Goal: Task Accomplishment & Management: Manage account settings

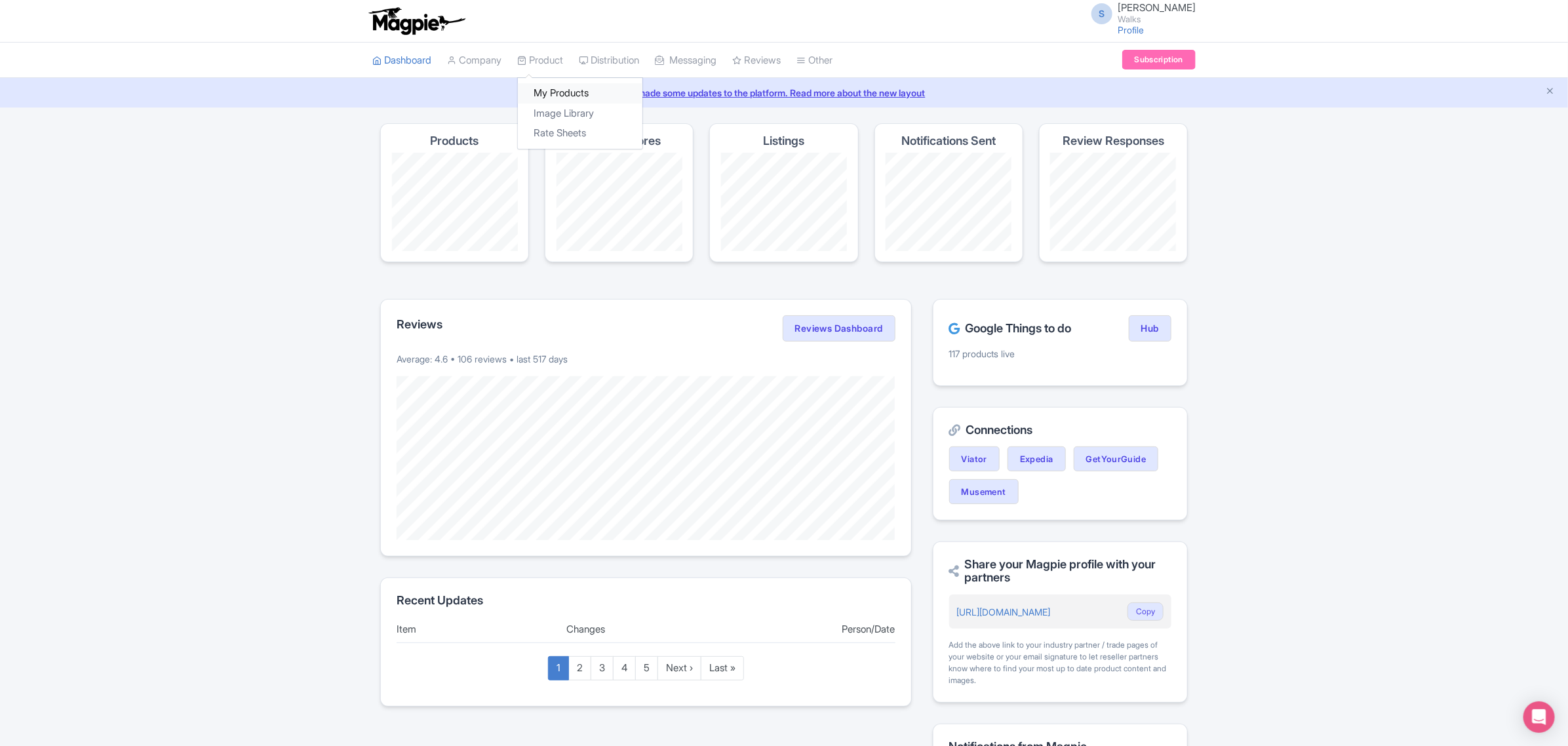
click at [556, 85] on link "My Products" at bounding box center [581, 93] width 125 height 20
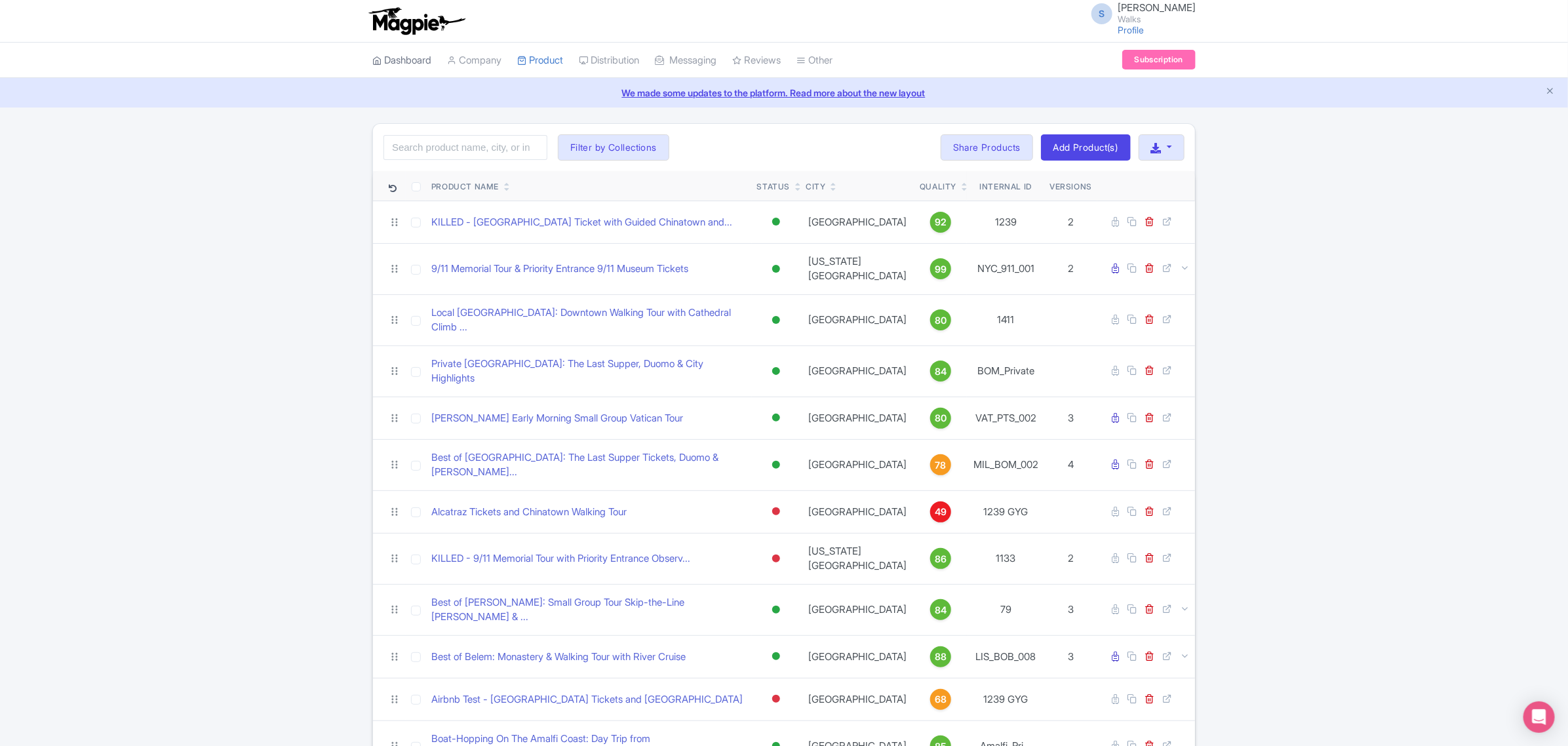
click at [401, 62] on link "Dashboard" at bounding box center [402, 60] width 59 height 36
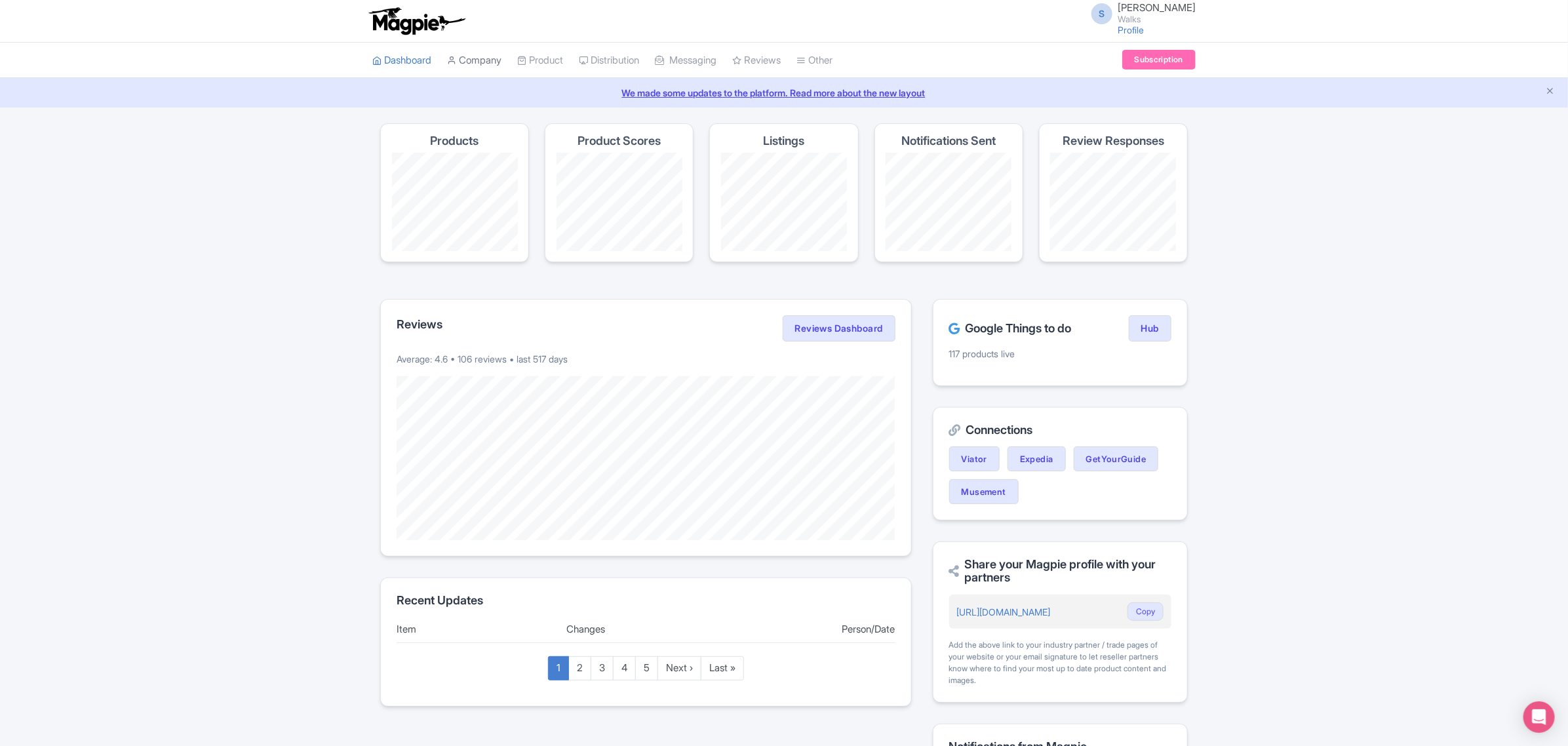
click at [471, 54] on link "Company" at bounding box center [474, 60] width 55 height 36
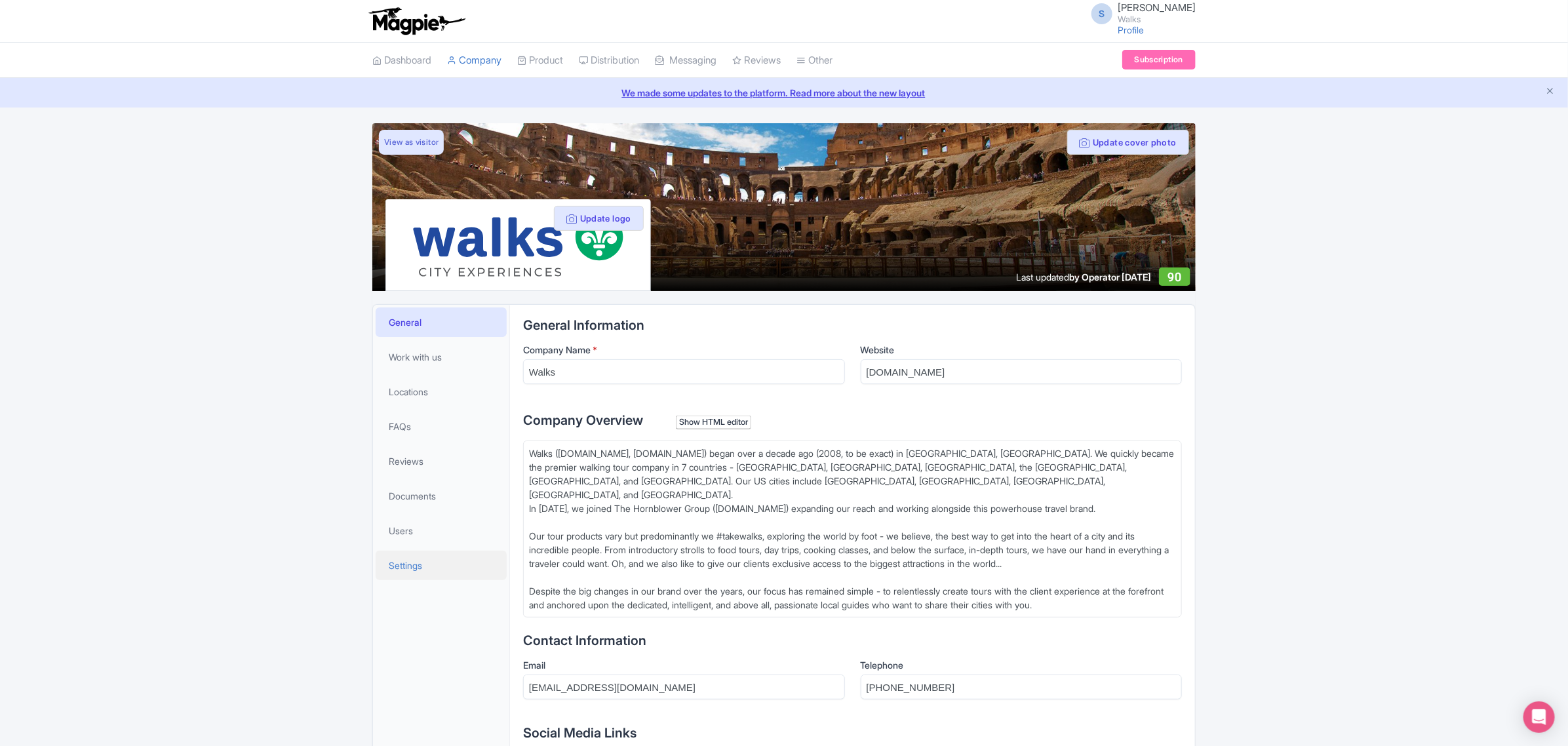
click at [416, 568] on span "Settings" at bounding box center [405, 566] width 34 height 14
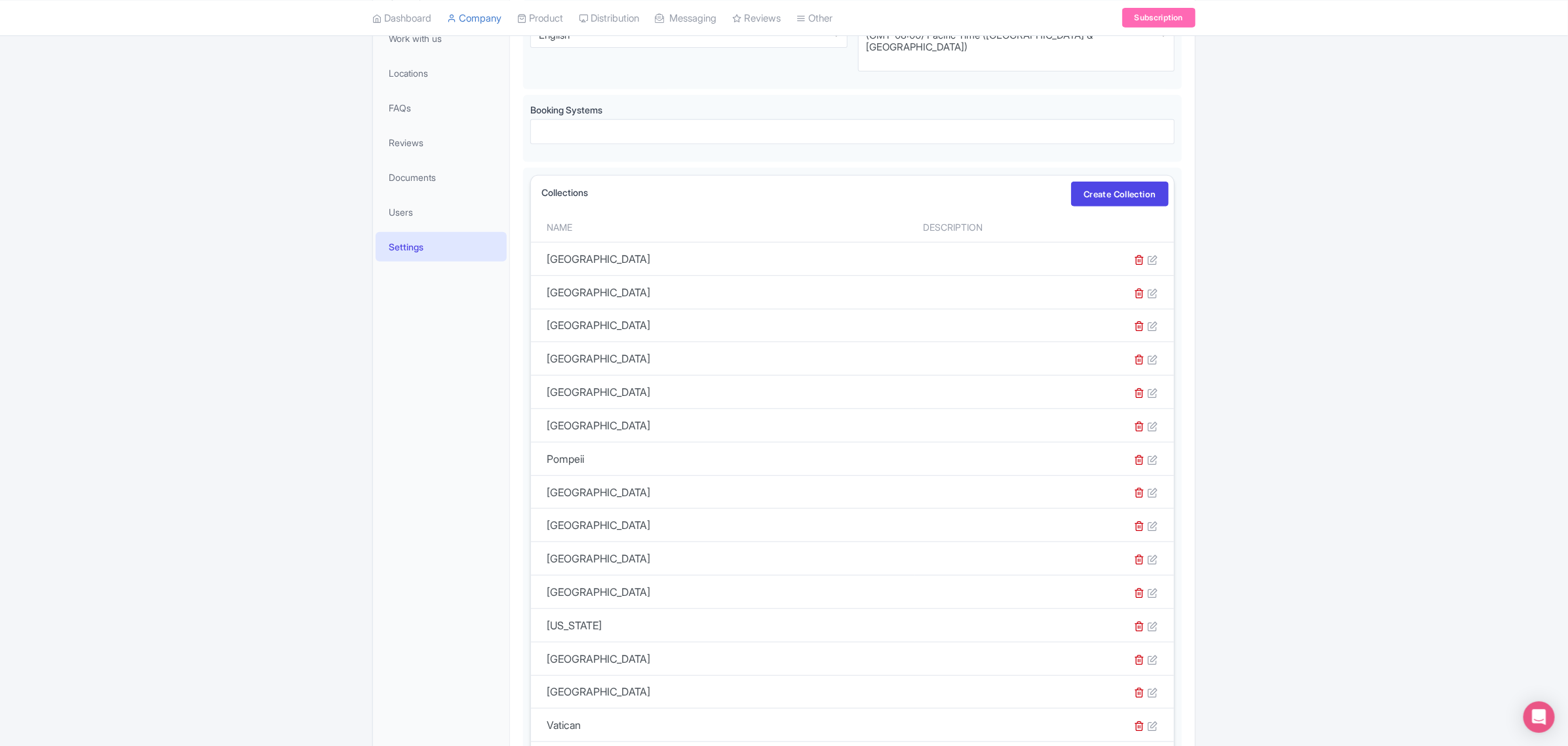
scroll to position [164, 0]
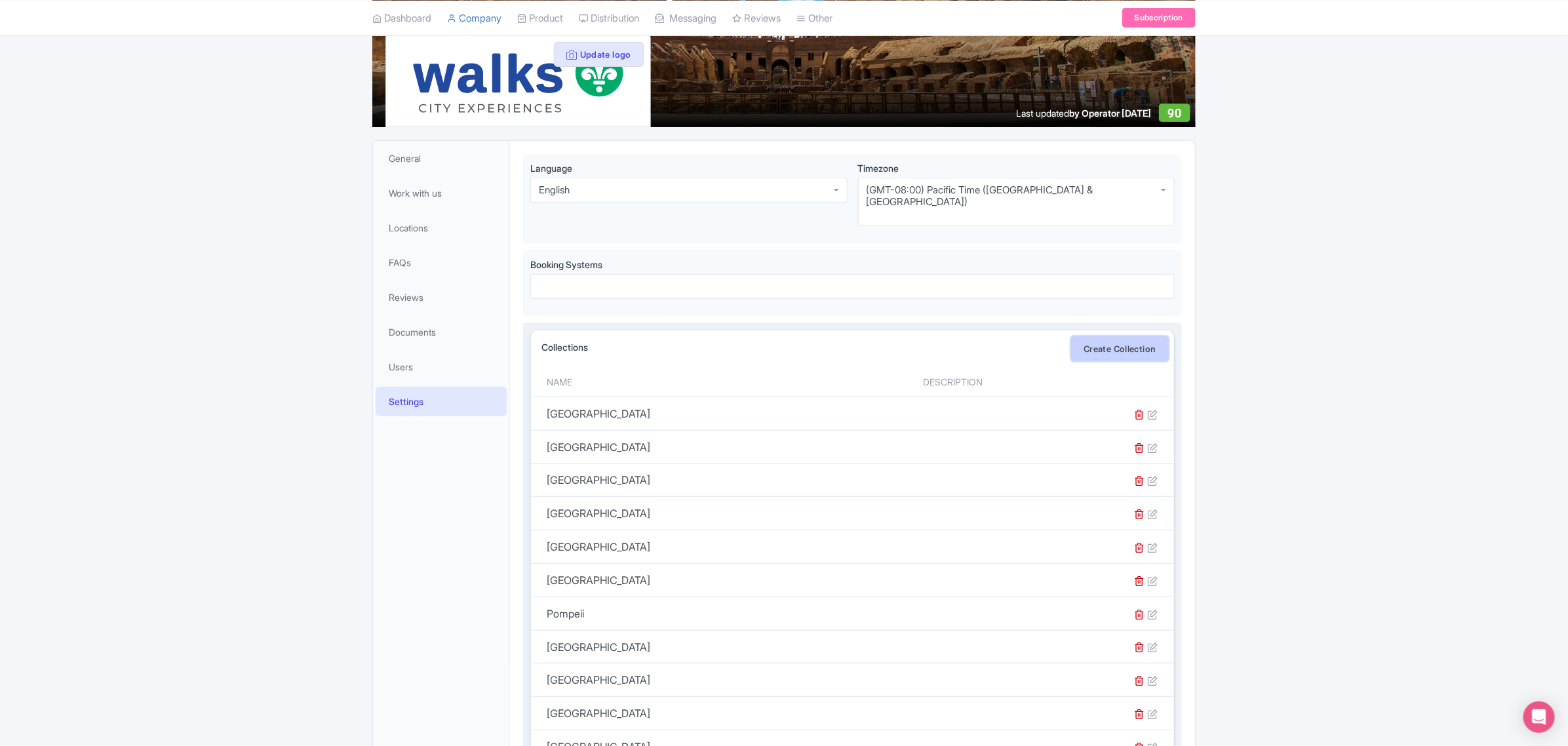
click at [1116, 336] on link "Create Collection" at bounding box center [1120, 349] width 97 height 25
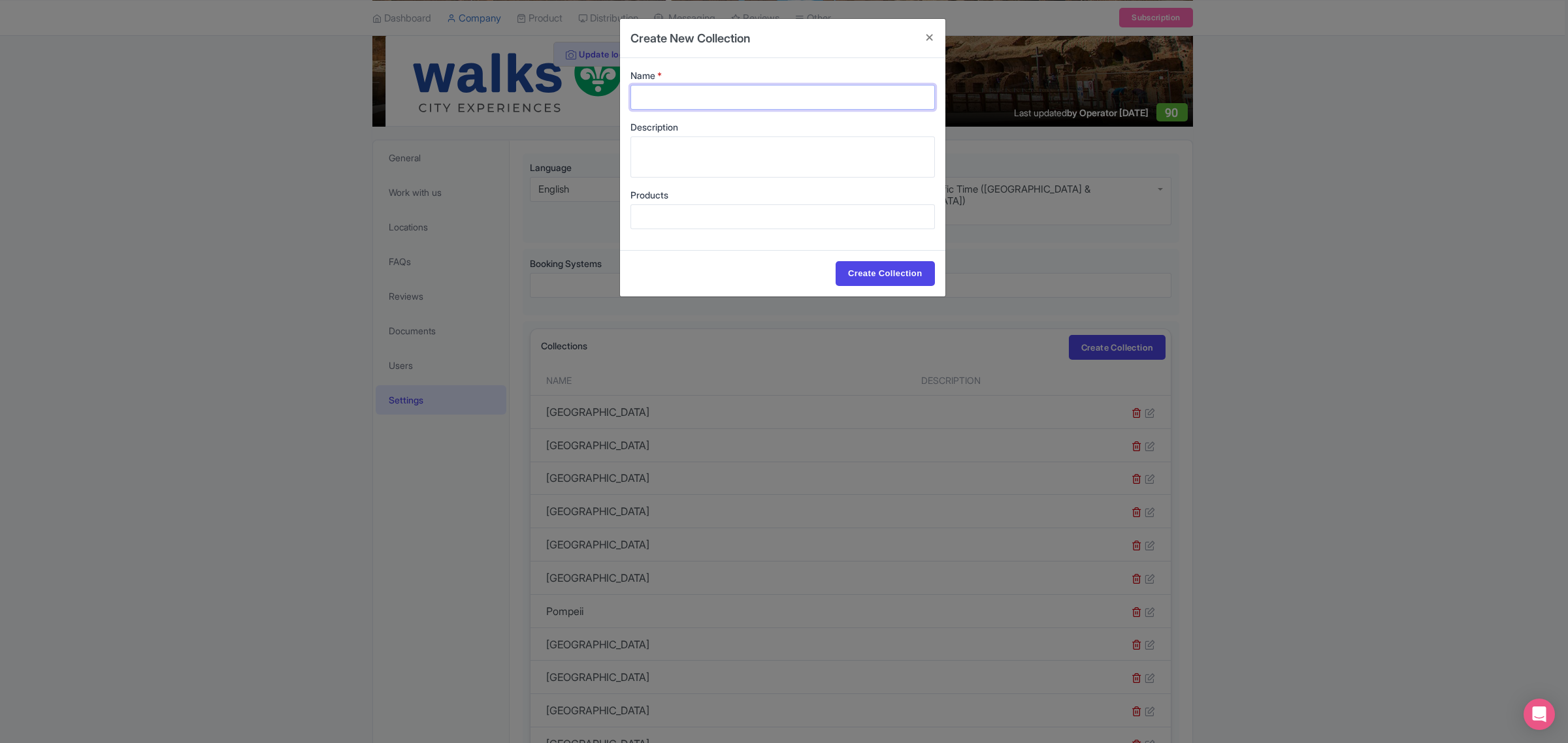
click at [701, 87] on input "Name *" at bounding box center [782, 98] width 304 height 25
type input "San [PERSON_NAME]"
click at [880, 281] on input "Create Collection" at bounding box center [885, 273] width 99 height 25
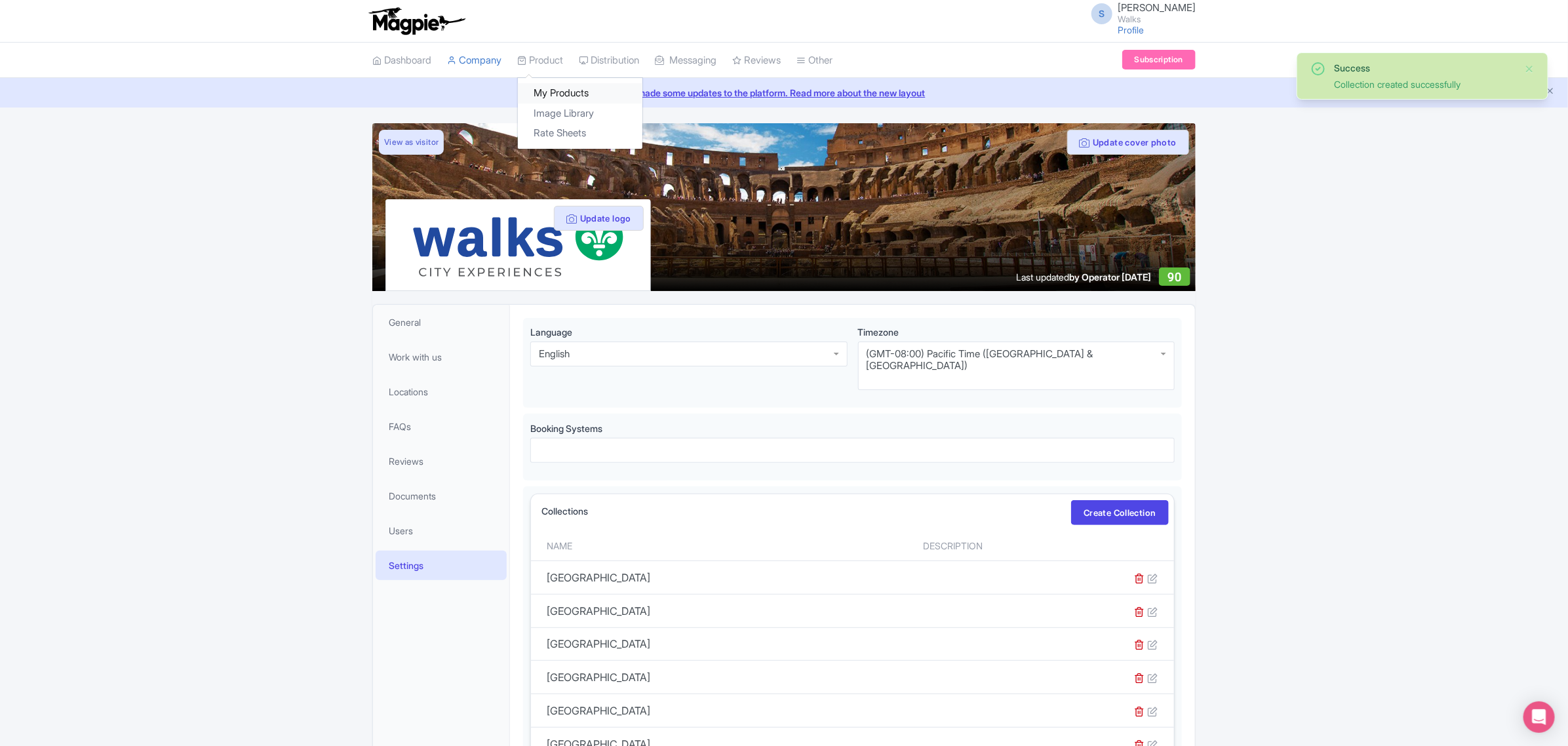
click at [558, 94] on link "My Products" at bounding box center [581, 93] width 125 height 20
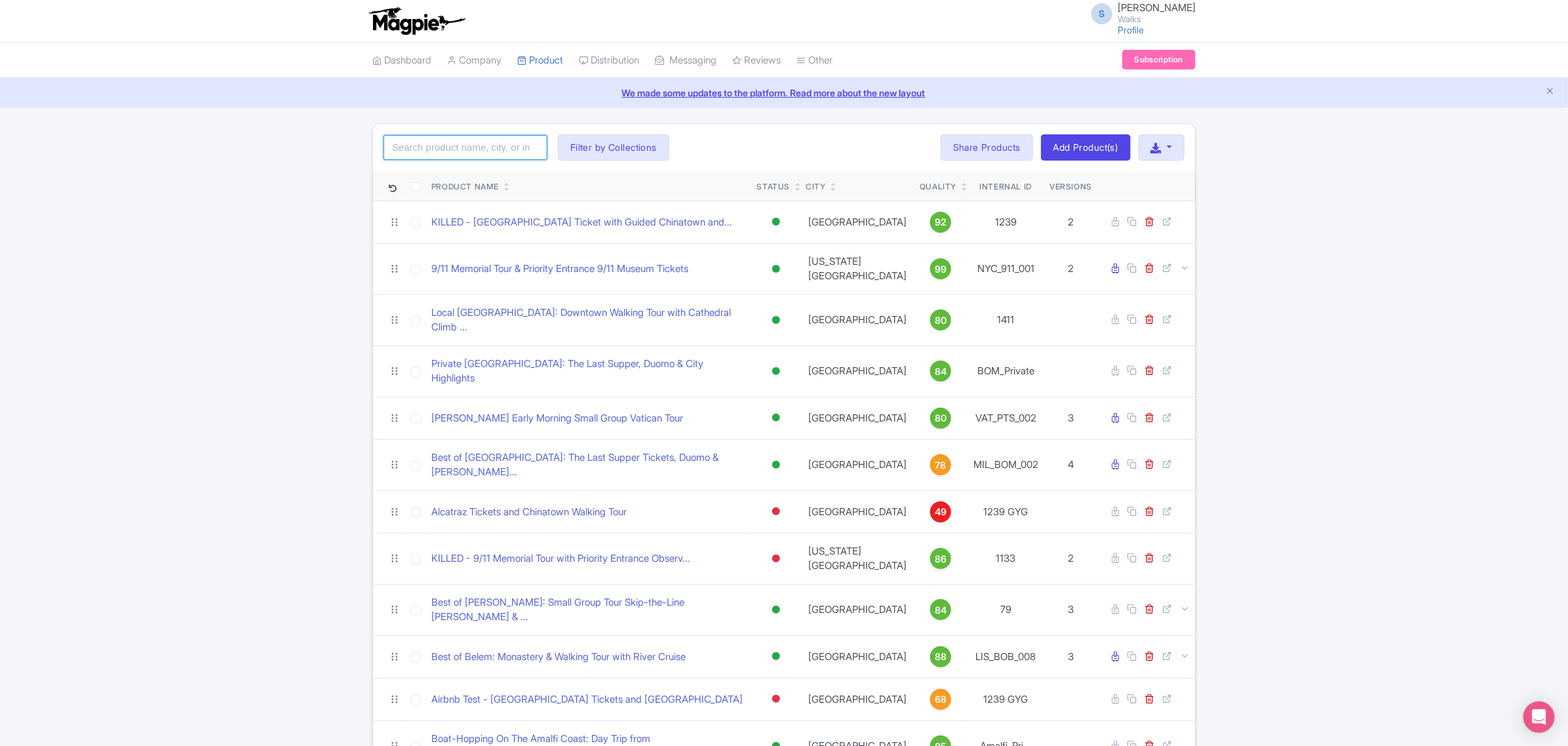
click at [497, 143] on input "search" at bounding box center [466, 148] width 164 height 25
type input "san juan"
click button "Search" at bounding box center [0, 0] width 0 height 0
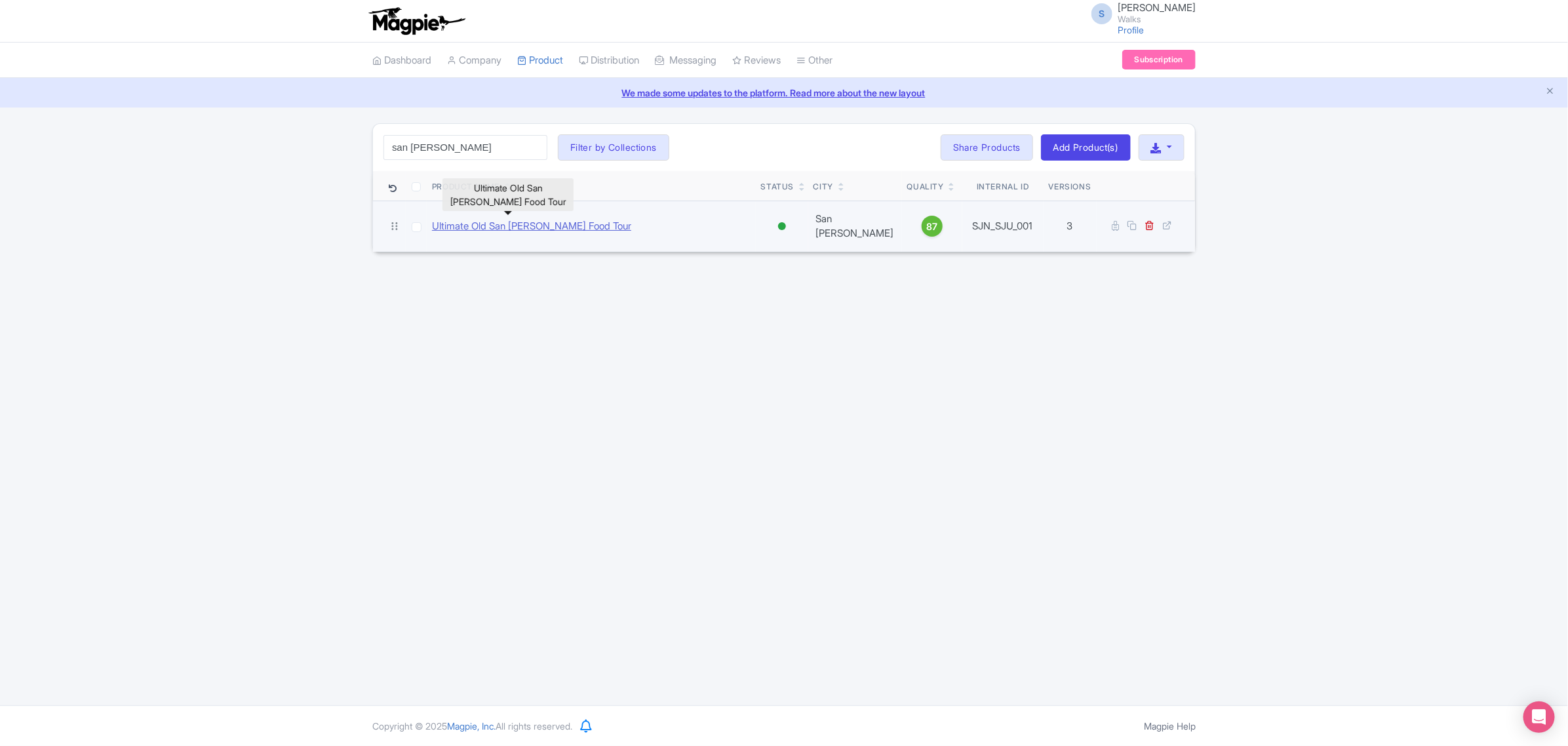
click at [512, 227] on link "Ultimate Old San Juan Food Tour" at bounding box center [532, 227] width 200 height 15
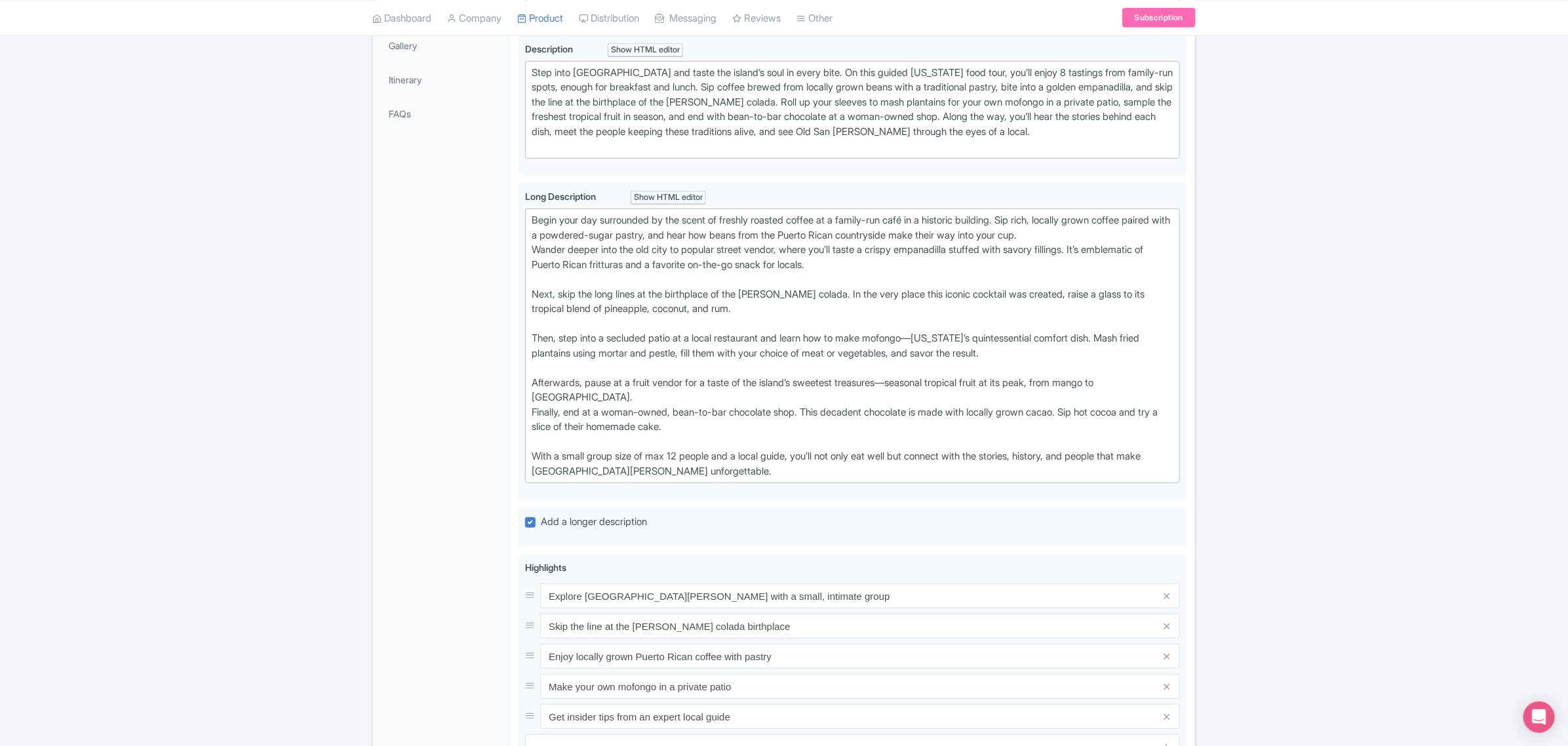
scroll to position [43, 0]
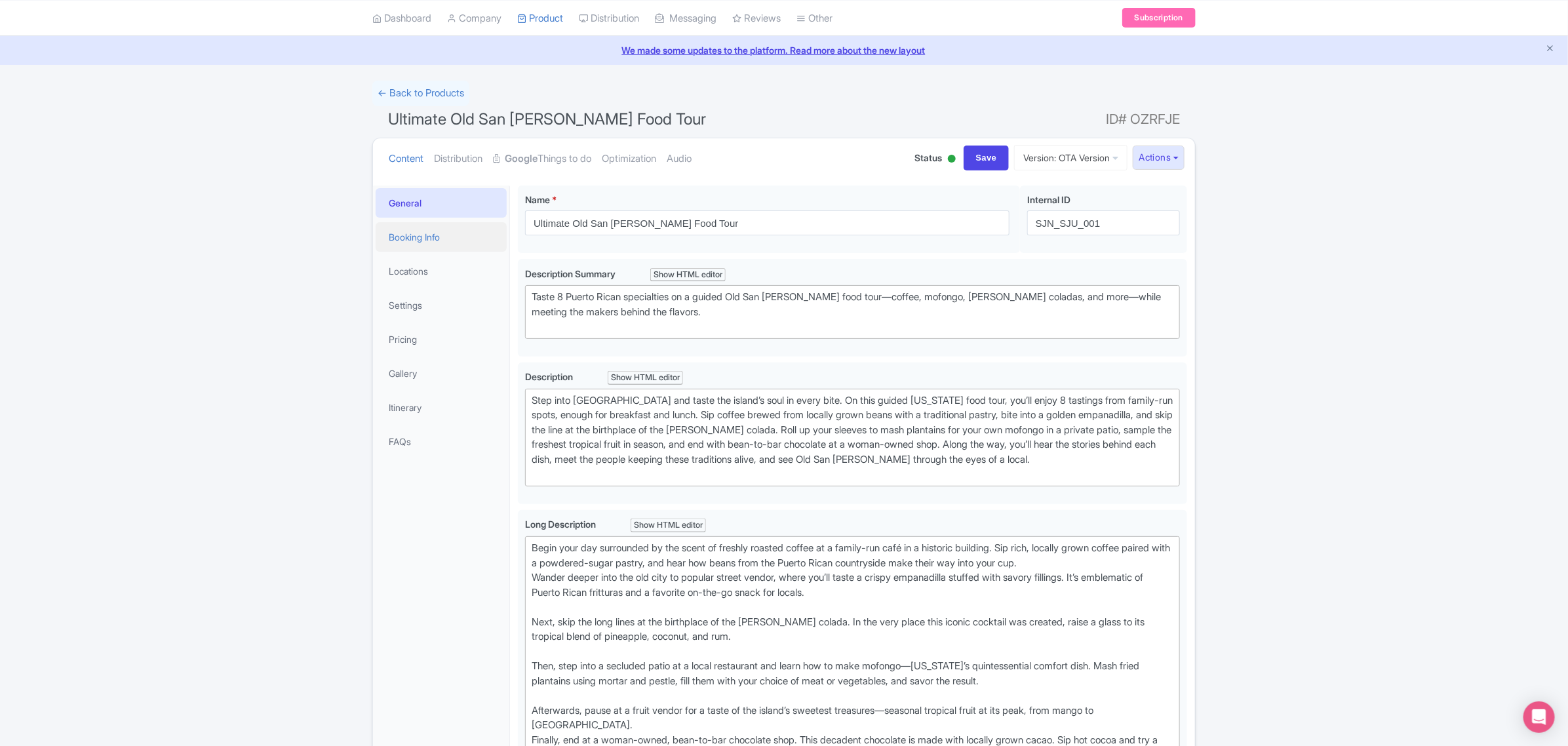
click at [438, 236] on link "Booking Info" at bounding box center [440, 237] width 131 height 29
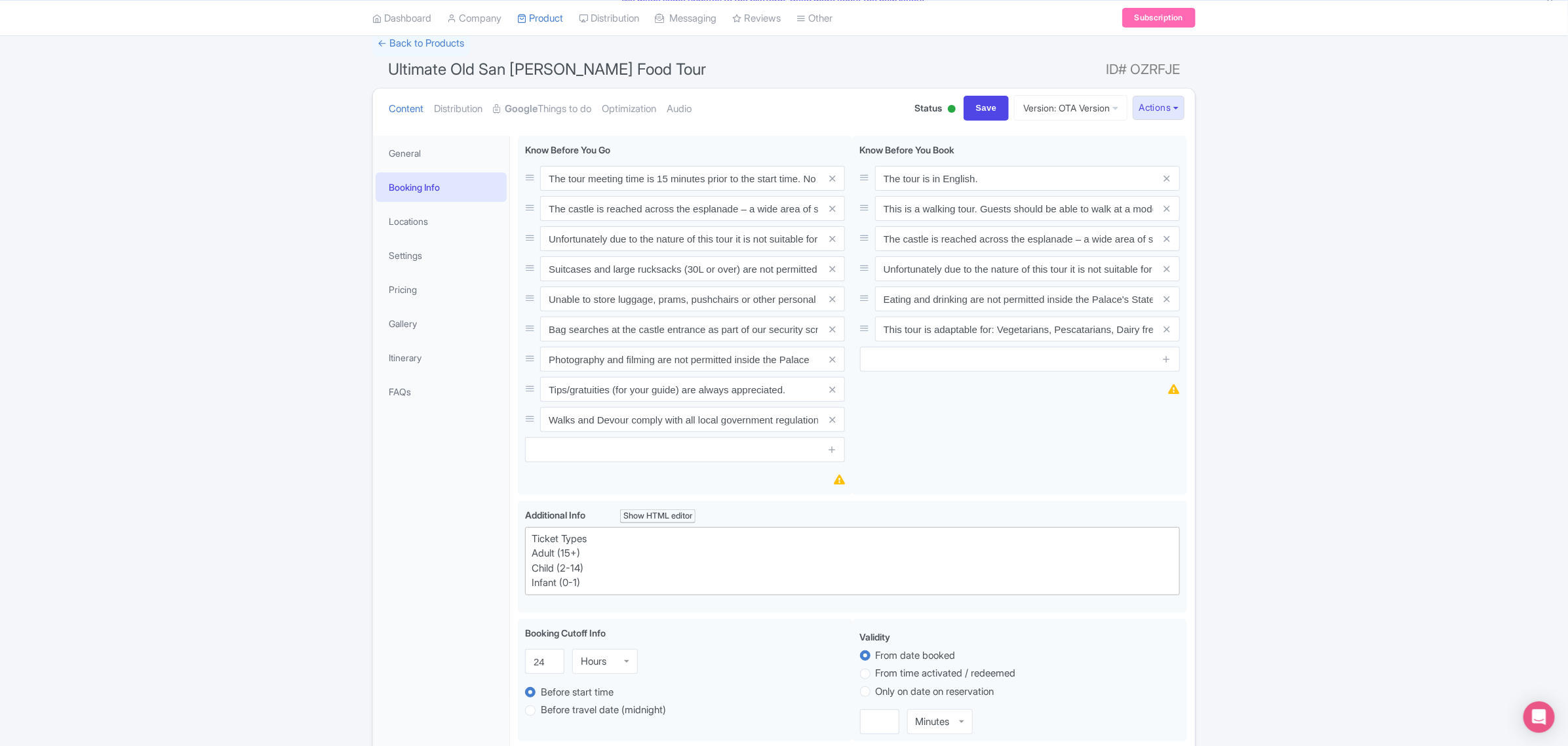
scroll to position [46, 0]
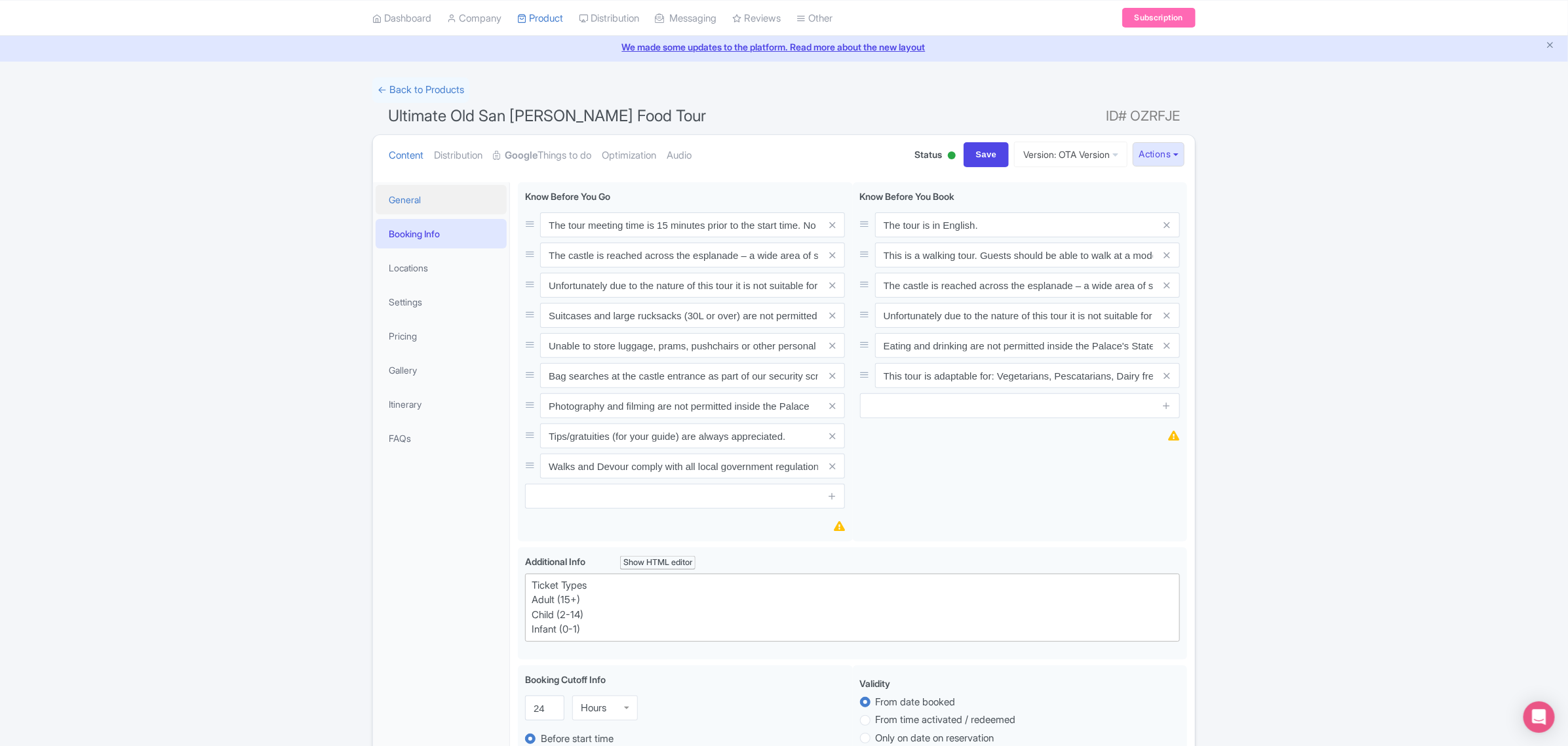
click at [438, 204] on link "General" at bounding box center [440, 200] width 131 height 29
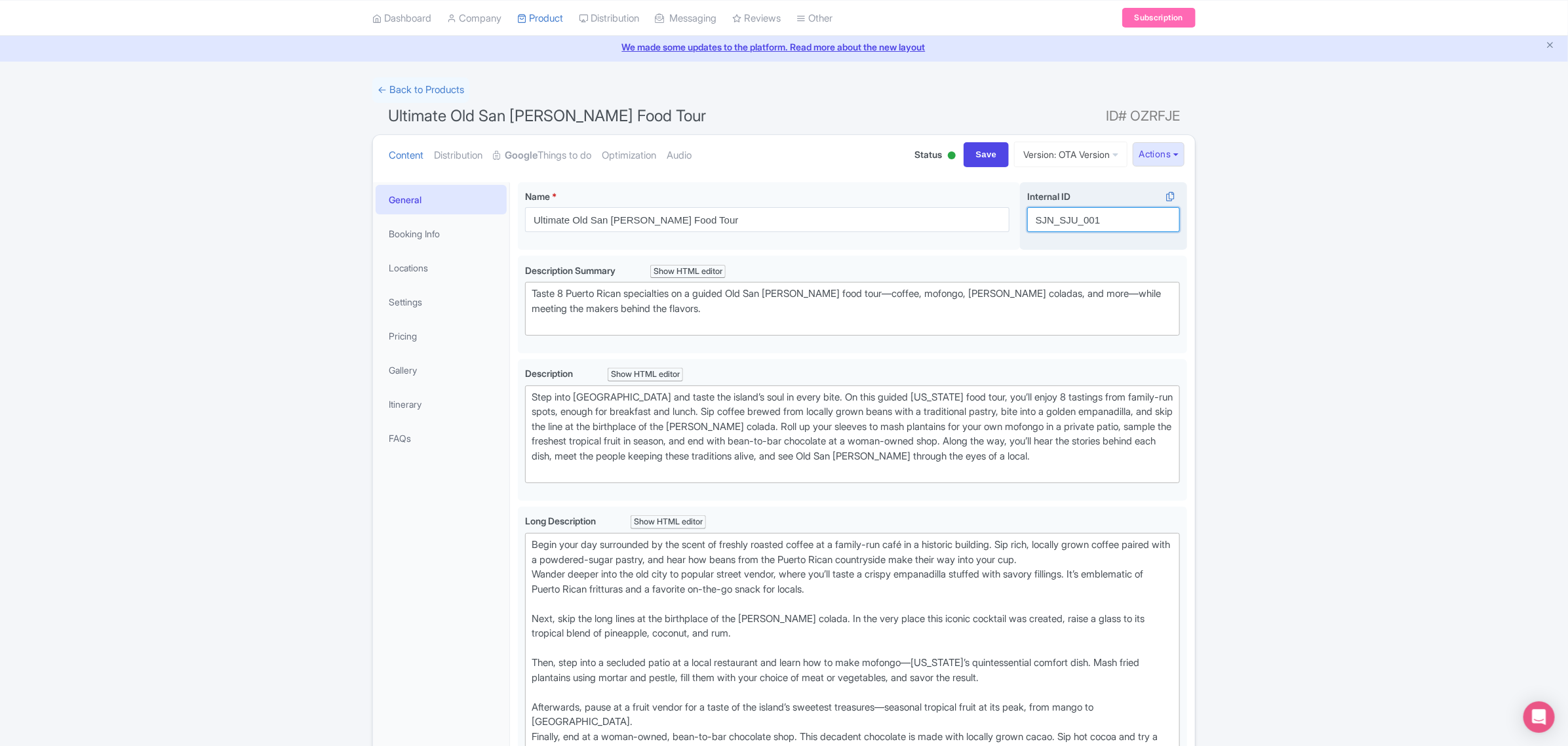
drag, startPoint x: 1119, startPoint y: 216, endPoint x: 1021, endPoint y: 215, distance: 98.0
click at [1021, 215] on div "Internal ID i SJN_SJU_001" at bounding box center [1104, 216] width 167 height 68
click at [839, 149] on ul "Content Distribution Google Things to do Optimization Audio" at bounding box center [639, 155] width 510 height 40
click at [426, 313] on link "Settings" at bounding box center [440, 302] width 131 height 29
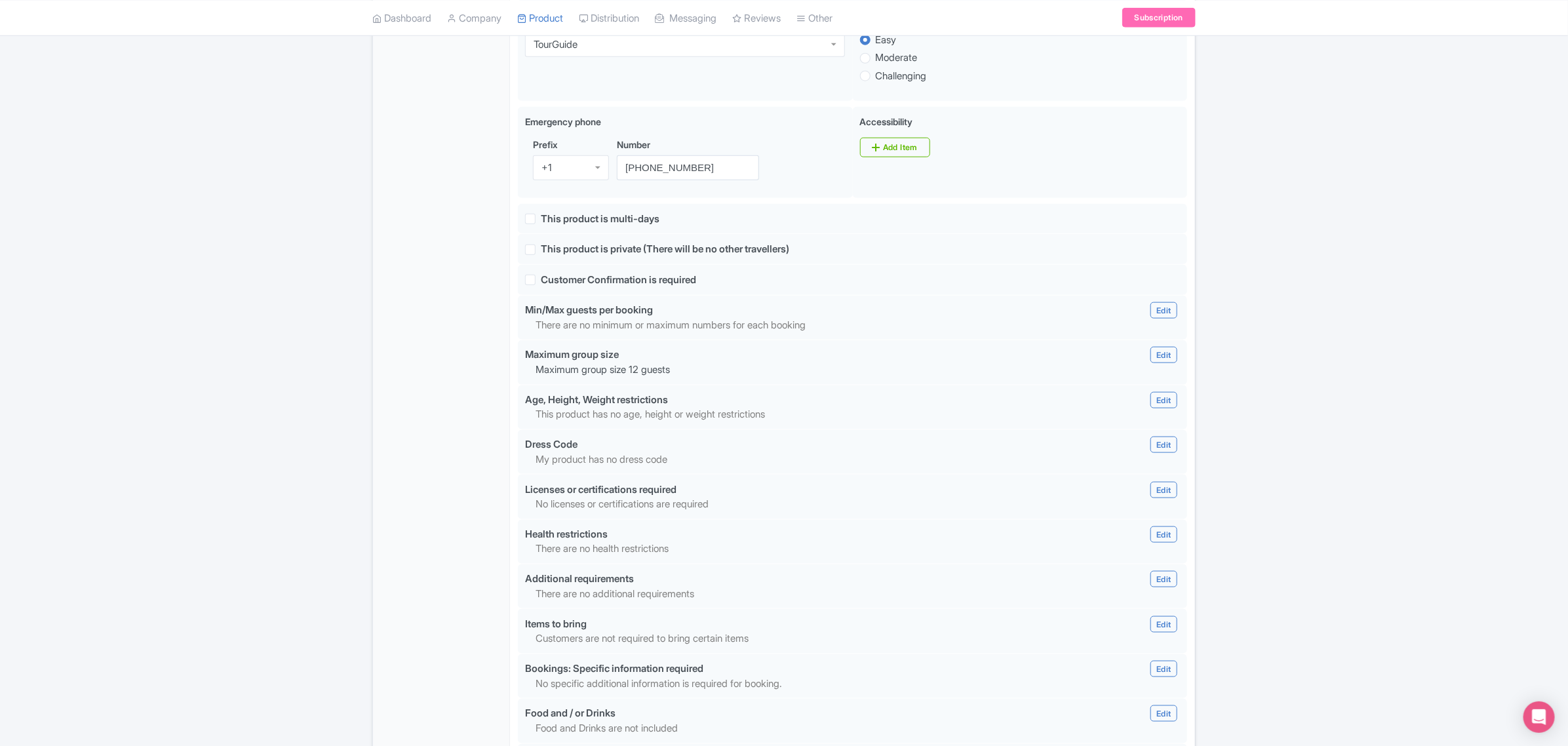
scroll to position [1001, 0]
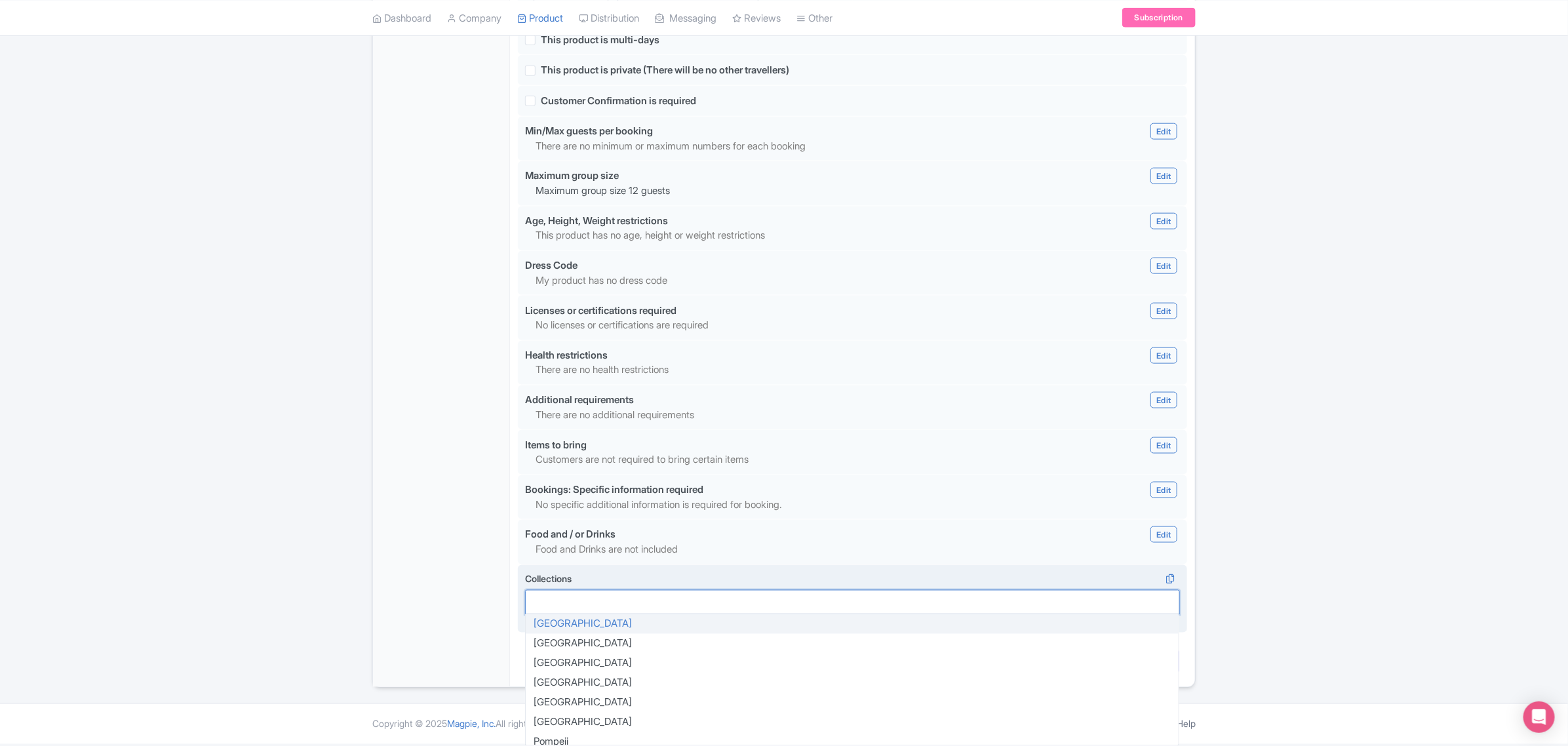
click at [539, 599] on div at bounding box center [852, 603] width 655 height 25
type input "san"
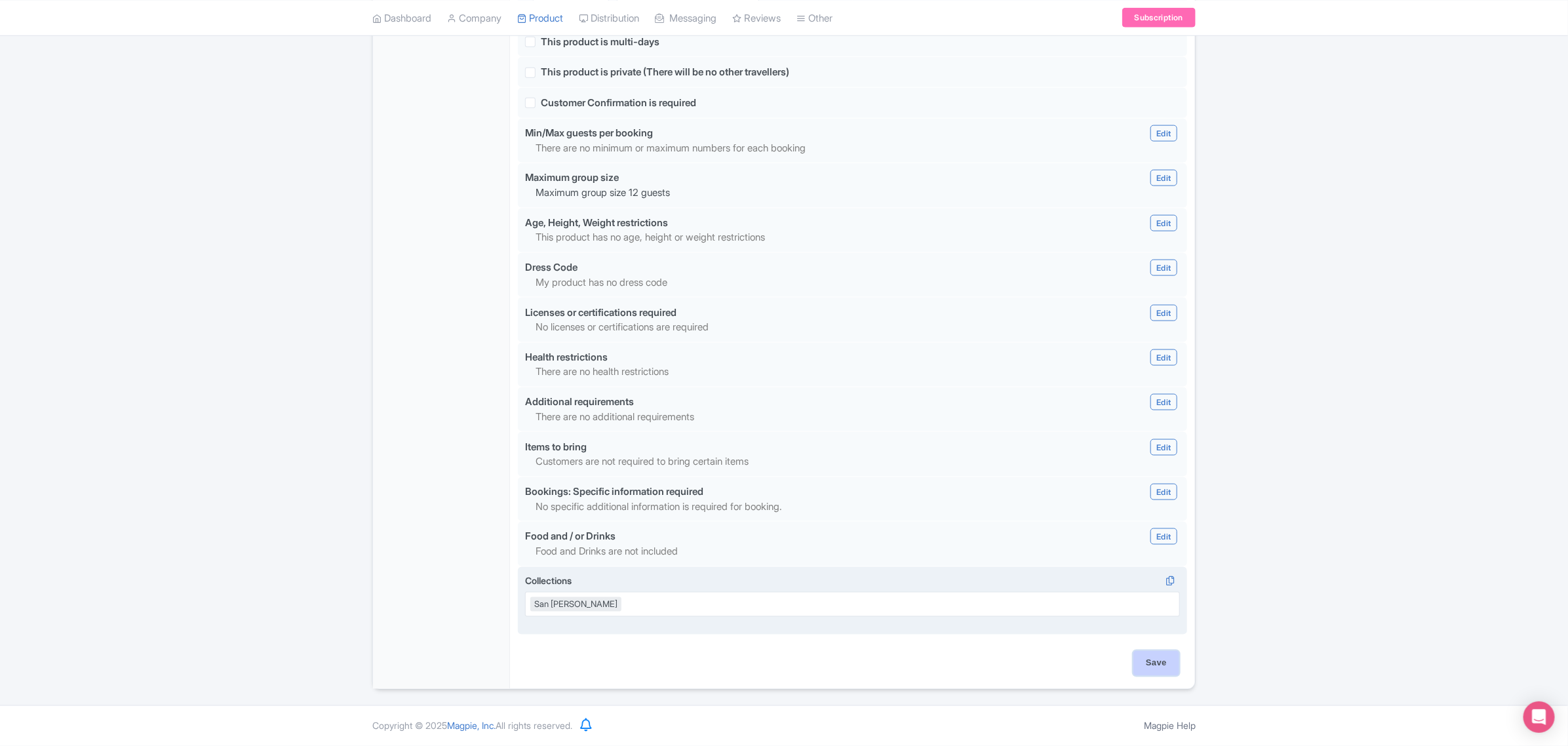
click at [1165, 665] on input "Save" at bounding box center [1157, 664] width 46 height 25
type input "Saving..."
